Goal: Task Accomplishment & Management: Manage account settings

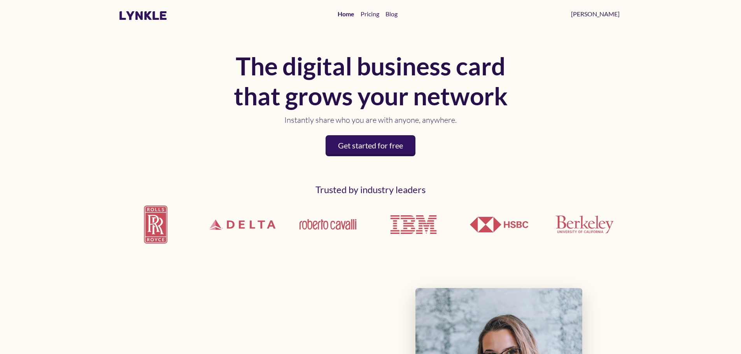
click at [614, 13] on link "[PERSON_NAME]" at bounding box center [595, 14] width 55 height 16
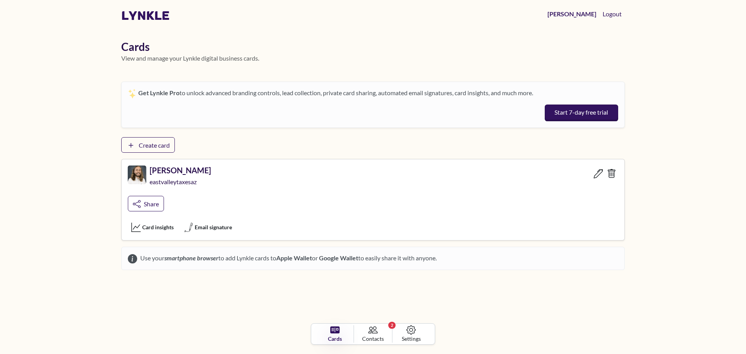
click at [160, 173] on h5 "[PERSON_NAME]" at bounding box center [181, 170] width 62 height 9
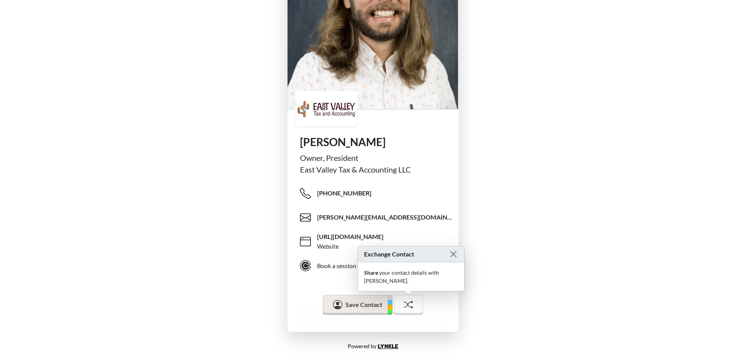
scroll to position [68, 0]
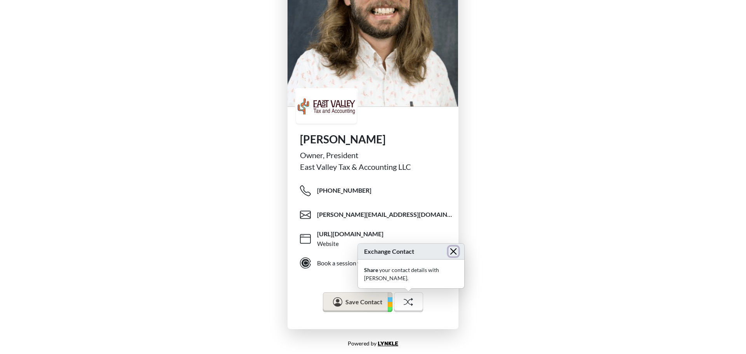
click at [449, 257] on button "Close" at bounding box center [454, 252] width 10 height 10
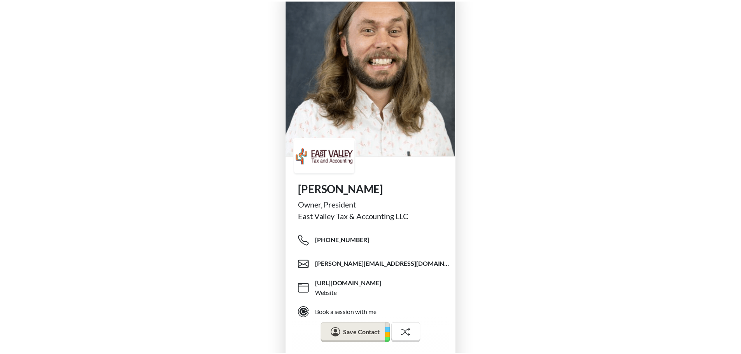
scroll to position [0, 0]
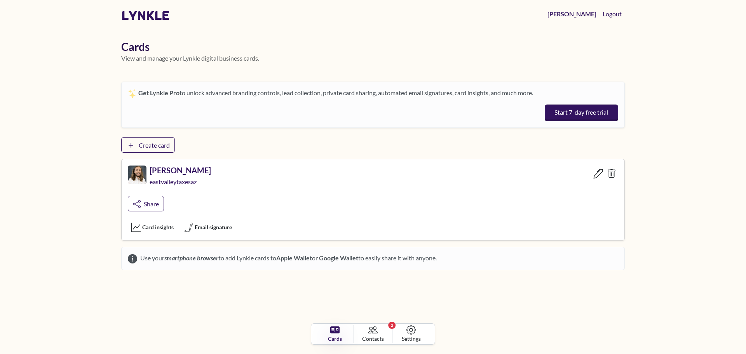
click at [597, 174] on icon at bounding box center [599, 174] width 10 height 10
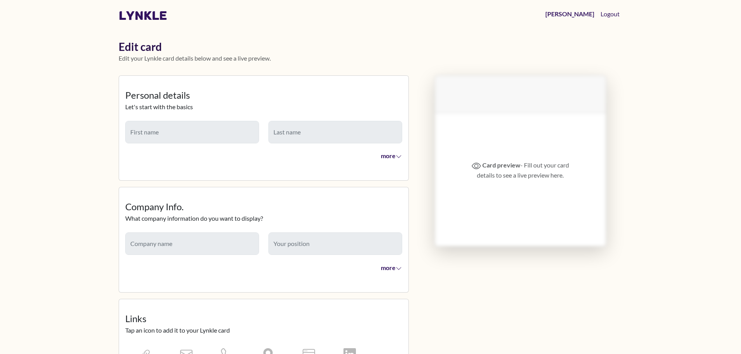
type input "*****"
type input "****"
type input "**********"
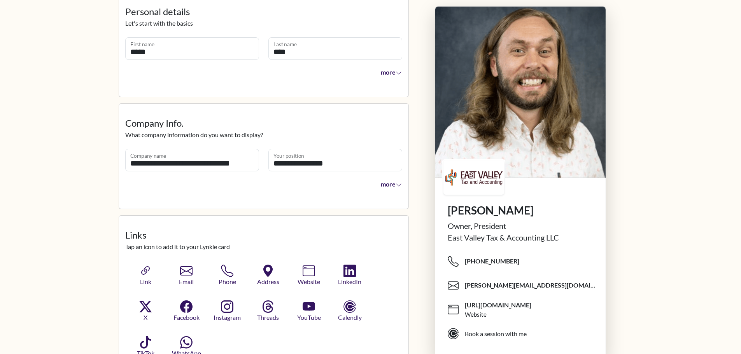
scroll to position [117, 0]
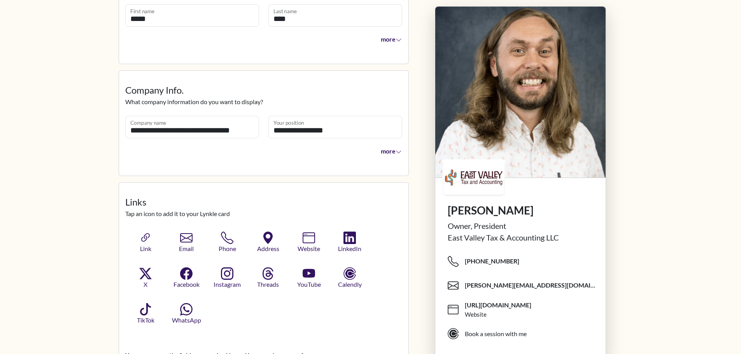
click at [387, 154] on span "more" at bounding box center [391, 150] width 21 height 7
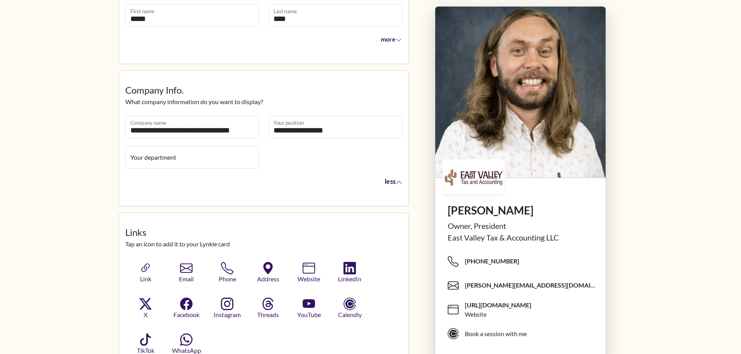
click at [395, 182] on span "less" at bounding box center [392, 182] width 17 height 8
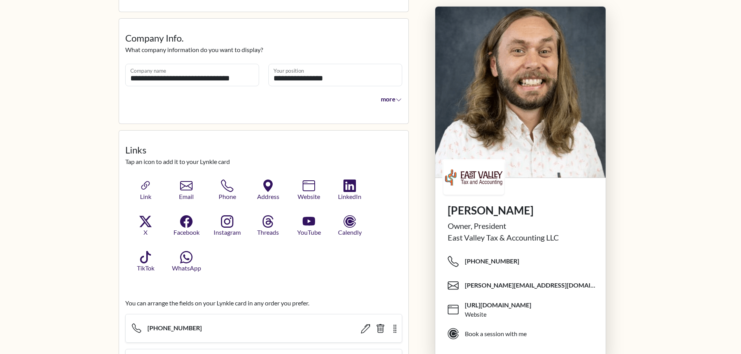
scroll to position [233, 0]
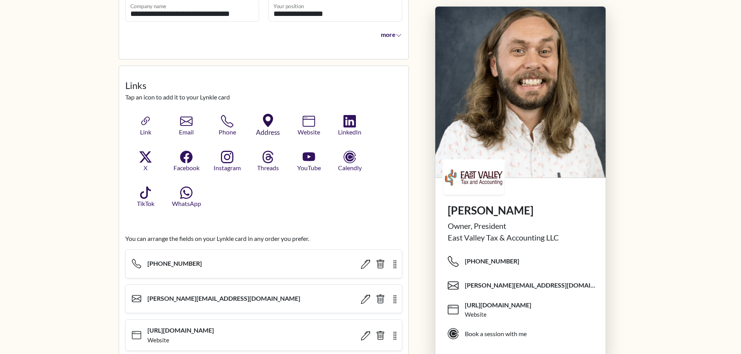
click at [273, 125] on icon "button" at bounding box center [268, 121] width 14 height 14
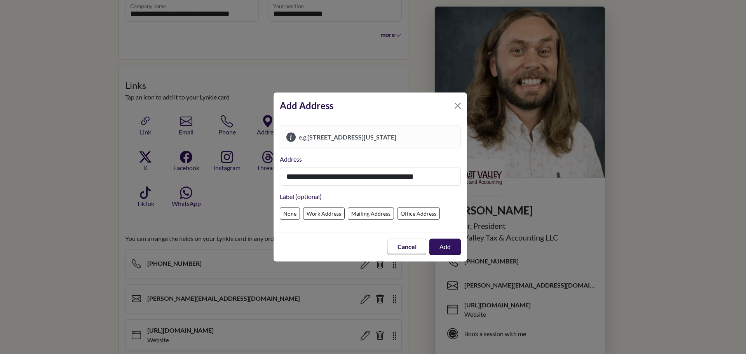
type input "**********"
click at [427, 212] on label "Office Address" at bounding box center [418, 214] width 43 height 12
click at [449, 247] on button "Add" at bounding box center [445, 246] width 32 height 17
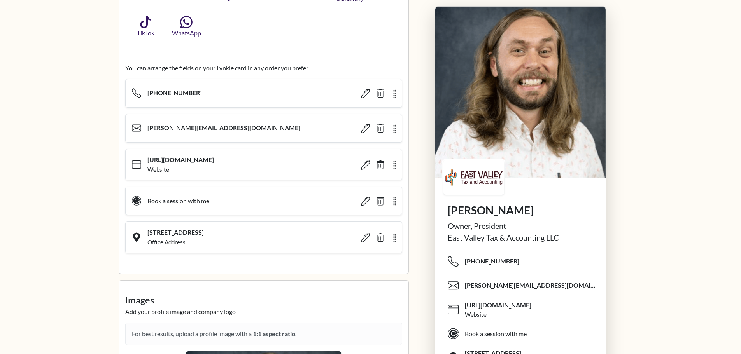
scroll to position [428, 0]
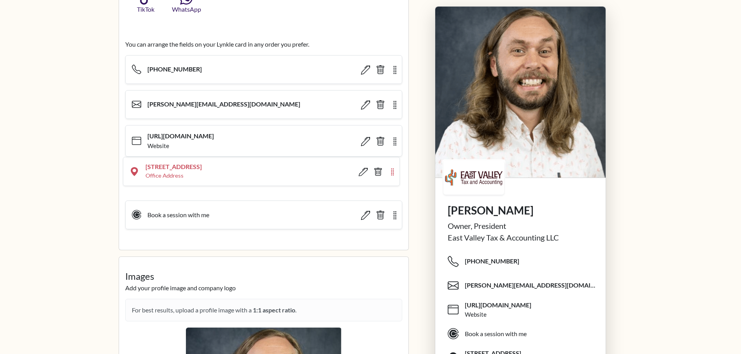
drag, startPoint x: 397, startPoint y: 214, endPoint x: 395, endPoint y: 172, distance: 42.4
click at [395, 172] on icon "button" at bounding box center [392, 172] width 9 height 8
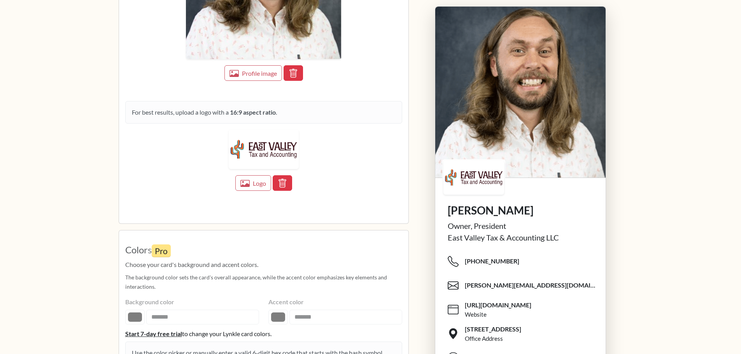
scroll to position [1234, 0]
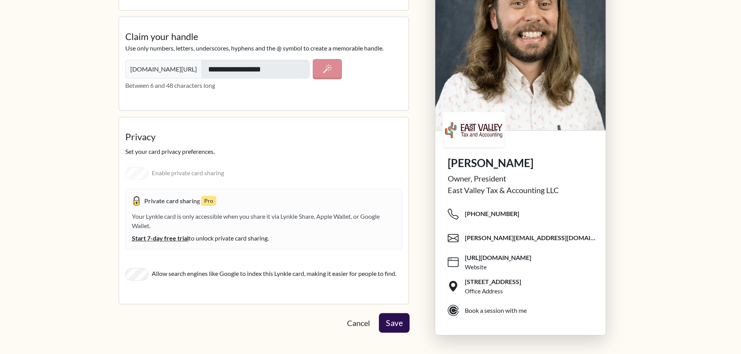
click at [397, 320] on button "Save" at bounding box center [394, 322] width 31 height 19
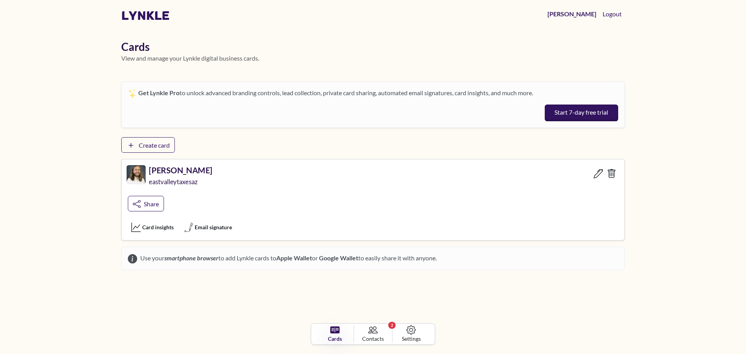
click at [179, 175] on div "eastvalleytaxesaz" at bounding box center [180, 184] width 63 height 18
click at [160, 148] on span "Create card" at bounding box center [154, 146] width 33 height 8
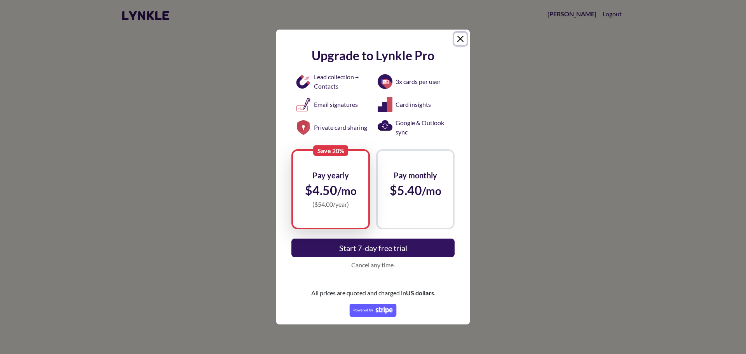
click at [463, 40] on button "Close" at bounding box center [460, 39] width 12 height 12
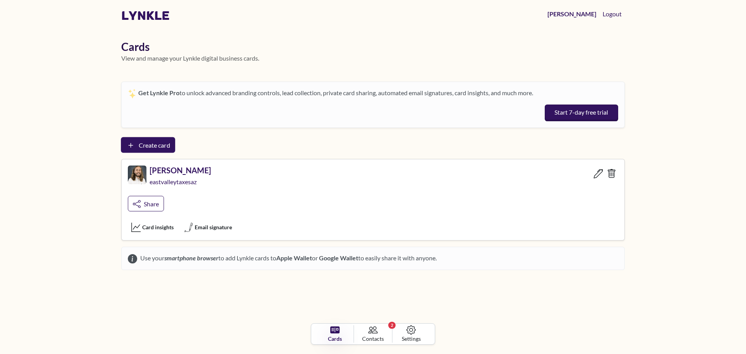
click at [165, 146] on span "Create card" at bounding box center [154, 145] width 31 height 7
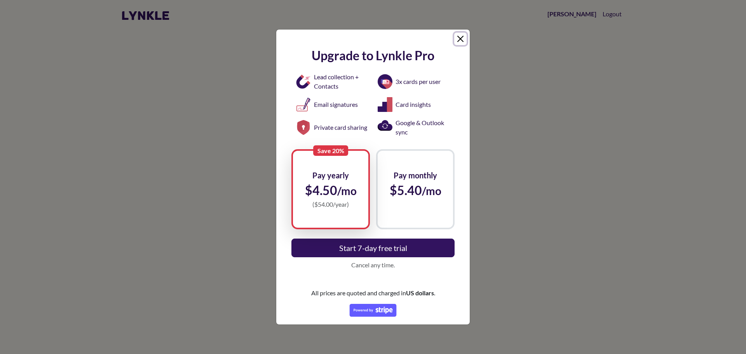
click at [461, 40] on button "Close" at bounding box center [460, 39] width 12 height 12
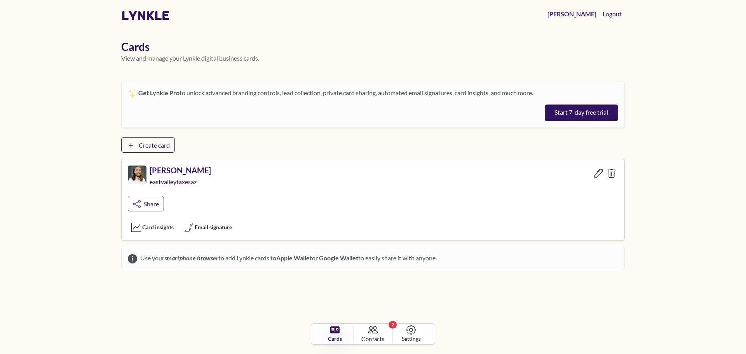
click at [370, 328] on icon at bounding box center [373, 329] width 10 height 7
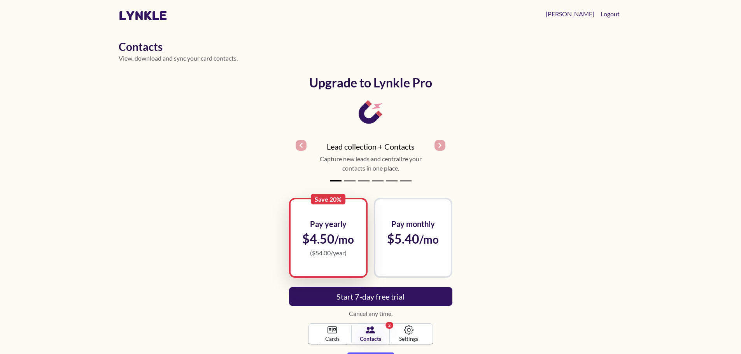
scroll to position [59, 0]
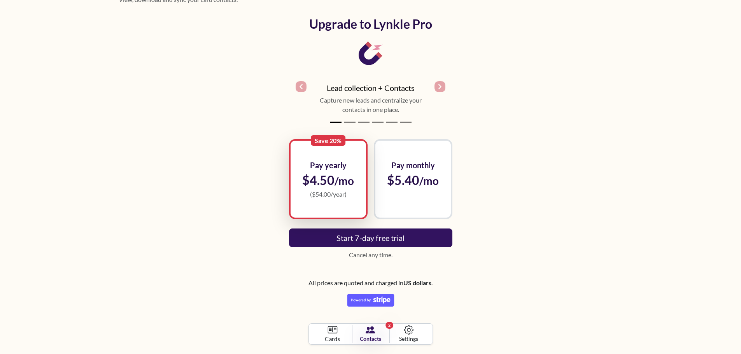
click at [327, 339] on span "Cards" at bounding box center [332, 339] width 15 height 9
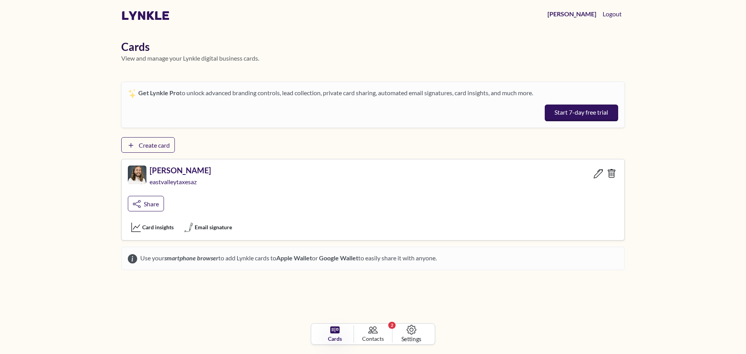
click at [405, 339] on span "Settings" at bounding box center [412, 339] width 20 height 9
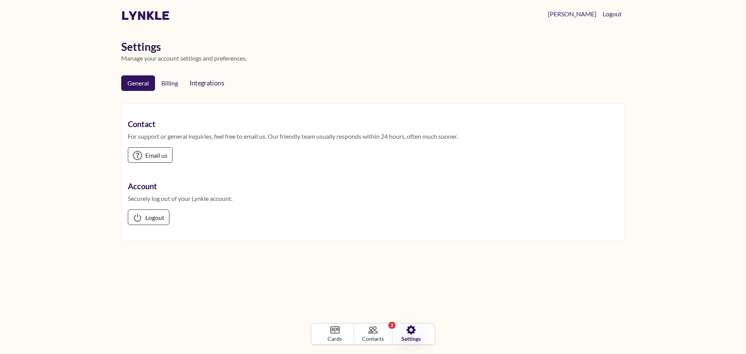
click at [205, 85] on span "Integrations" at bounding box center [209, 83] width 38 height 8
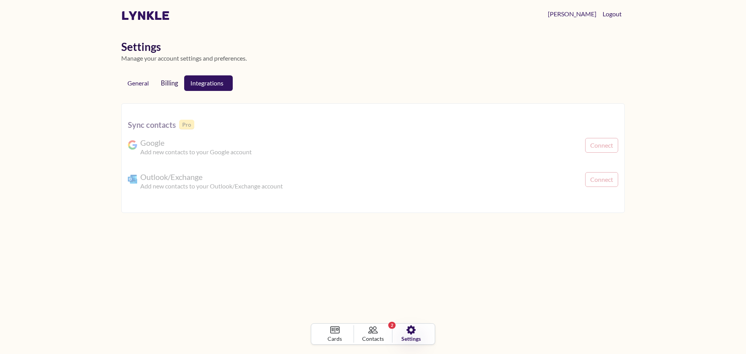
click at [163, 86] on link "Billing" at bounding box center [170, 83] width 30 height 16
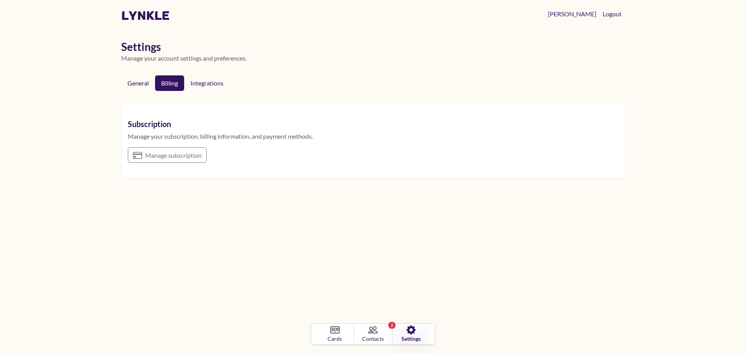
click at [140, 85] on link "General" at bounding box center [138, 83] width 34 height 16
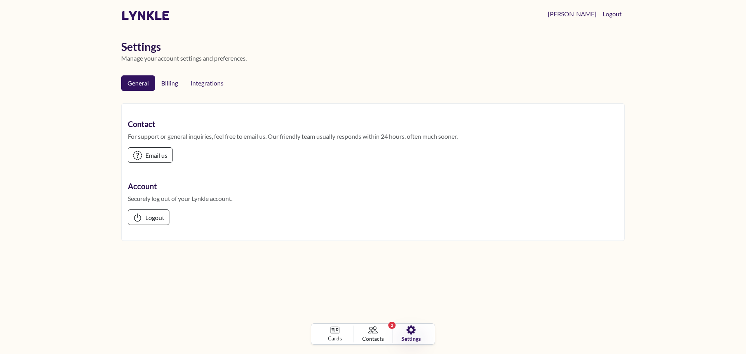
click at [339, 334] on icon at bounding box center [334, 330] width 9 height 9
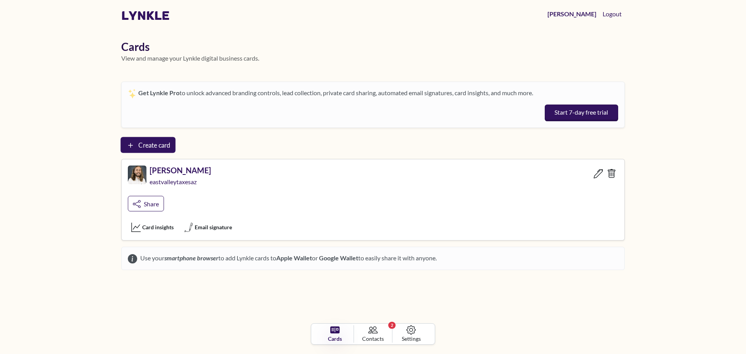
click at [157, 144] on span "Create card" at bounding box center [154, 145] width 32 height 7
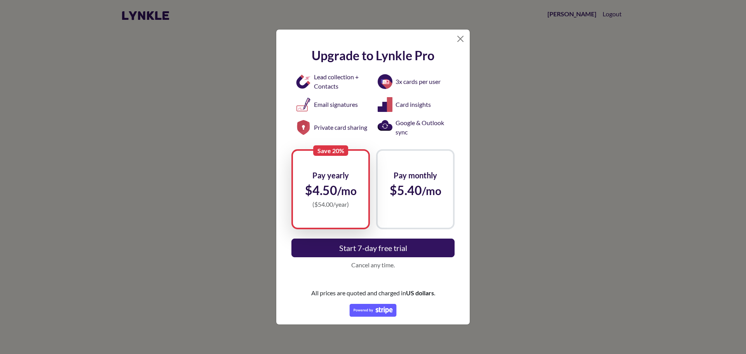
click at [359, 58] on span "Upgrade to Lynkle Pro" at bounding box center [373, 55] width 123 height 15
click at [379, 267] on span "Cancel any time." at bounding box center [373, 264] width 163 height 9
click at [407, 281] on div "Save 20% Pay yearly $4.50 /mo ( $54.00 /year) Pay monthly $5.40 /mo ( $5.40 /mo…" at bounding box center [373, 233] width 163 height 168
click at [426, 171] on span "Pay monthly" at bounding box center [415, 175] width 45 height 12
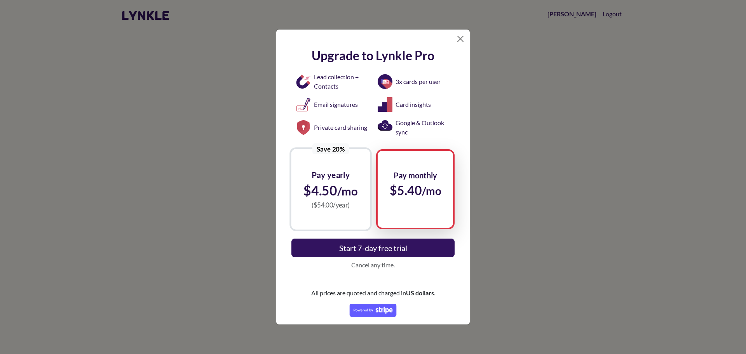
click at [344, 187] on small "/mo" at bounding box center [347, 191] width 20 height 14
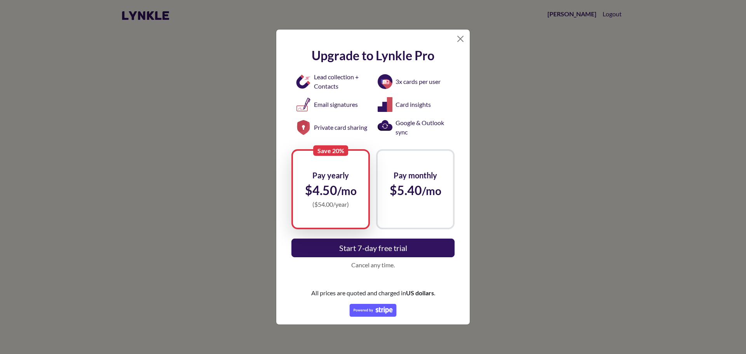
click at [463, 42] on div "Upgrade to [PERSON_NAME] Pro Lead collection + Contacts 3x cards per user Email…" at bounding box center [373, 182] width 187 height 281
click at [461, 38] on button "Close" at bounding box center [460, 39] width 12 height 12
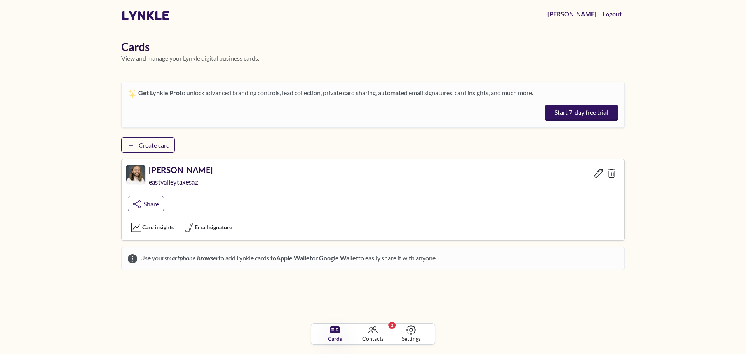
click at [172, 183] on span "eastvalleytaxesaz" at bounding box center [174, 182] width 51 height 8
